Goal: Task Accomplishment & Management: Use online tool/utility

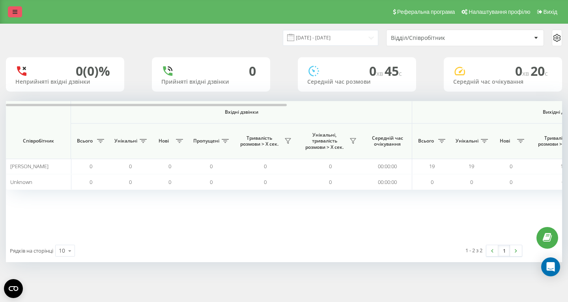
click at [17, 12] on link at bounding box center [15, 11] width 14 height 11
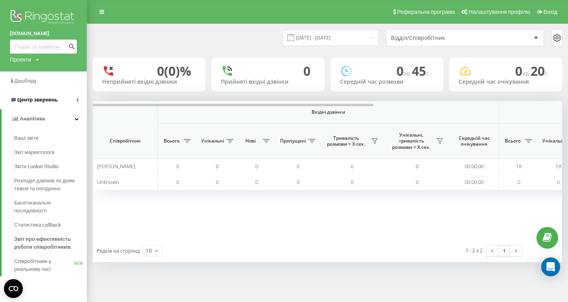
click at [41, 96] on span "Центр звернень" at bounding box center [34, 100] width 48 height 8
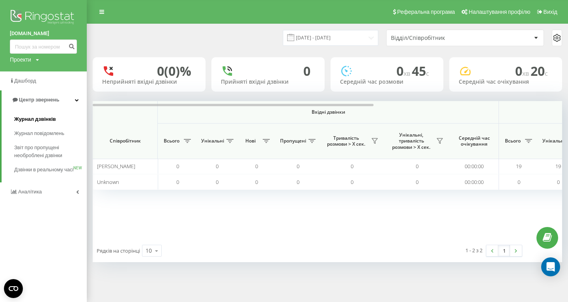
click at [46, 121] on span "Журнал дзвінків" at bounding box center [35, 119] width 42 height 8
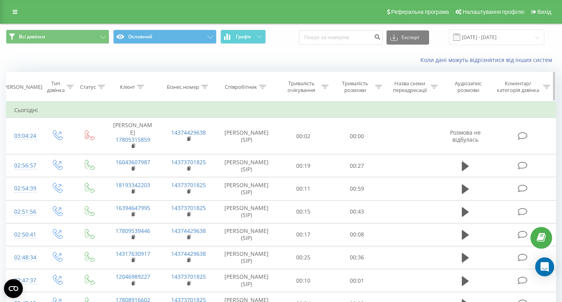
click at [140, 90] on div at bounding box center [140, 87] width 7 height 7
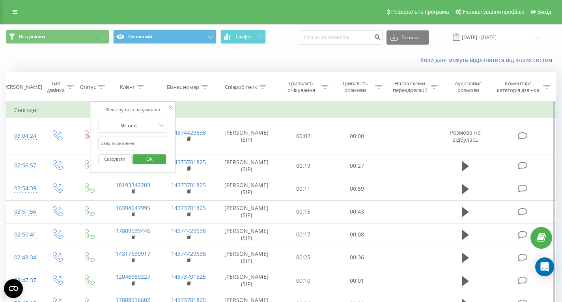
click at [133, 143] on input "text" at bounding box center [132, 144] width 69 height 14
paste input "17092970062"
type input "17092970062"
click button "OK" at bounding box center [150, 159] width 34 height 10
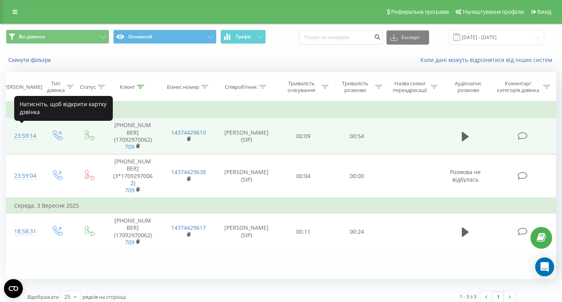
click at [24, 131] on div "23:59:14" at bounding box center [23, 135] width 19 height 15
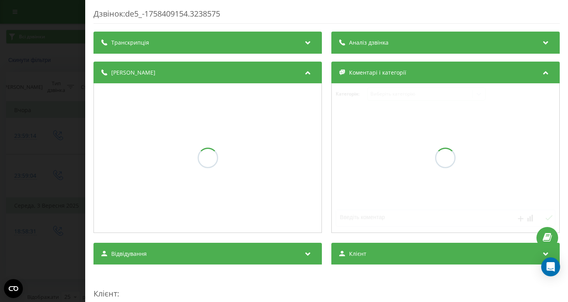
click at [127, 51] on div "Транскрипція" at bounding box center [208, 43] width 229 height 22
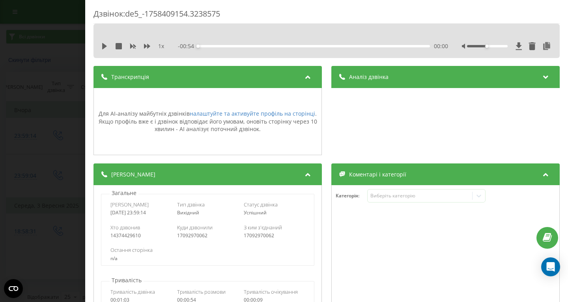
click at [126, 81] on div "Транскрипція" at bounding box center [208, 77] width 229 height 22
